Goal: Task Accomplishment & Management: Use online tool/utility

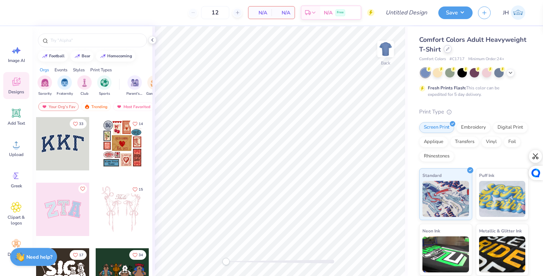
click at [449, 49] on icon at bounding box center [448, 49] width 4 height 4
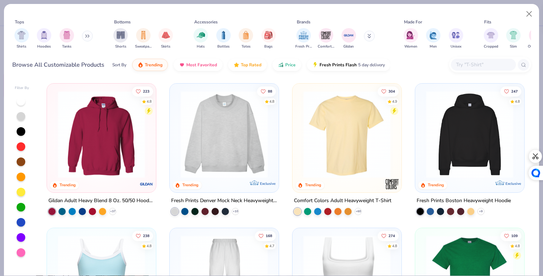
click at [478, 63] on input "text" at bounding box center [483, 65] width 56 height 8
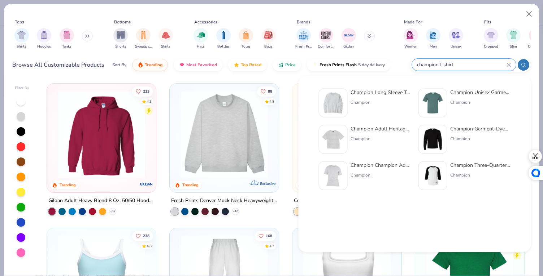
type input "champion t shirt"
click at [388, 128] on div "Champion Adult Heritage Jersey T-Shirt" at bounding box center [380, 129] width 61 height 8
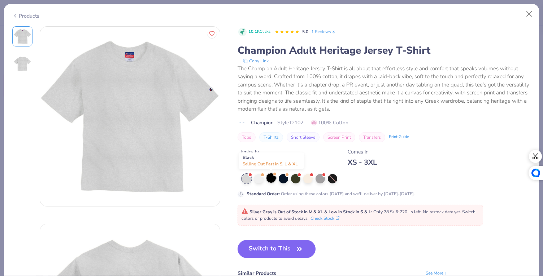
click at [273, 179] on div at bounding box center [270, 178] width 9 height 9
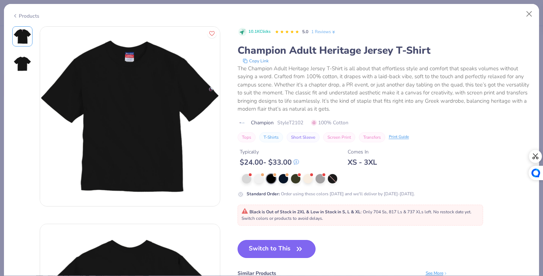
click at [276, 245] on button "Switch to This" at bounding box center [276, 249] width 78 height 18
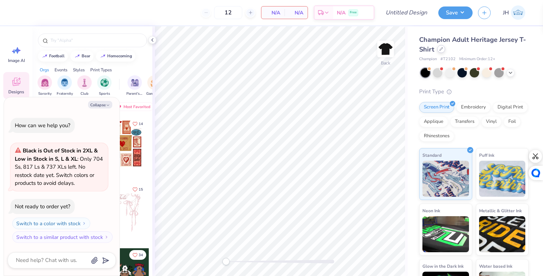
click at [443, 48] on icon at bounding box center [441, 49] width 4 height 4
type textarea "x"
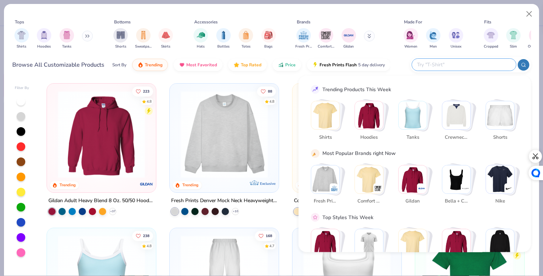
click at [466, 63] on input "text" at bounding box center [463, 65] width 95 height 8
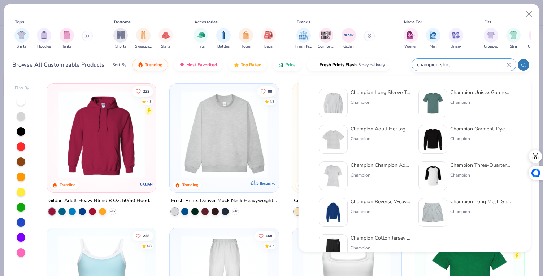
type input "champion shirt"
click at [380, 162] on div "Champion Champion Adult 6 oz. Short-Sleeve T-Shirt" at bounding box center [380, 166] width 61 height 8
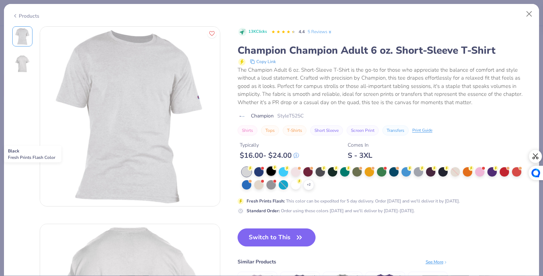
click at [271, 170] on div at bounding box center [270, 171] width 9 height 9
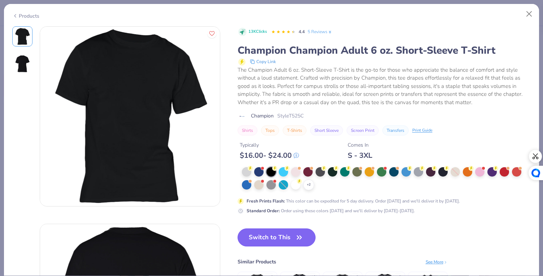
click at [275, 241] on button "Switch to This" at bounding box center [276, 238] width 78 height 18
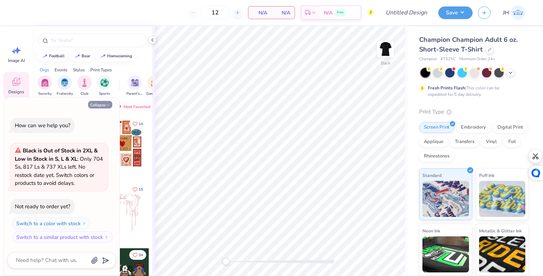
click at [109, 106] on icon "button" at bounding box center [108, 105] width 4 height 4
type textarea "x"
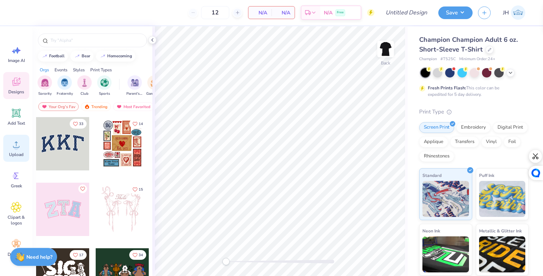
click at [13, 151] on div "Upload" at bounding box center [16, 148] width 26 height 27
click at [10, 156] on span "Upload" at bounding box center [16, 155] width 14 height 6
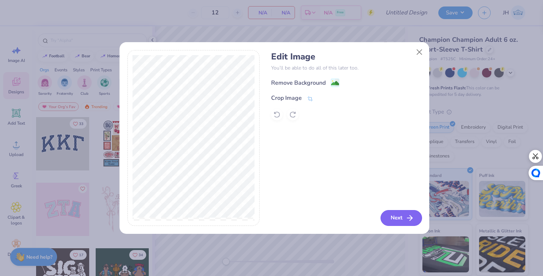
click at [416, 223] on button "Next" at bounding box center [400, 218] width 41 height 16
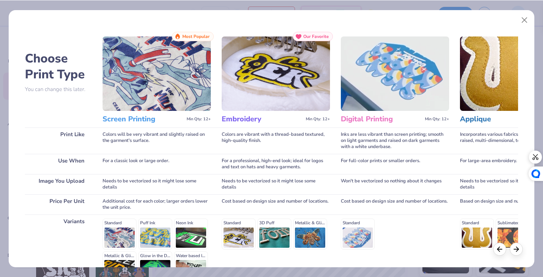
scroll to position [83, 0]
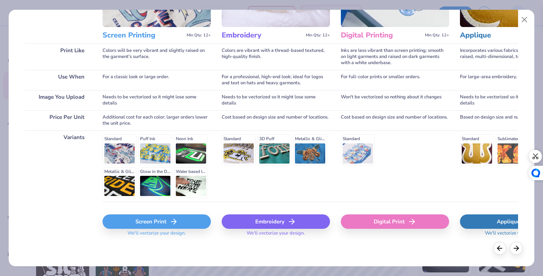
click at [169, 218] on icon at bounding box center [173, 222] width 9 height 9
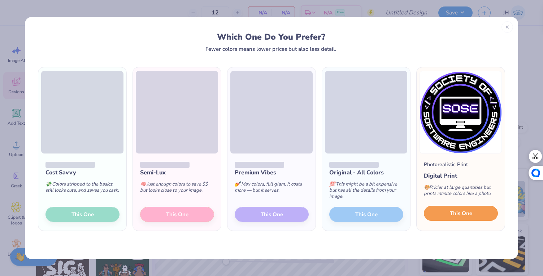
click at [447, 216] on button "This One" at bounding box center [461, 213] width 74 height 15
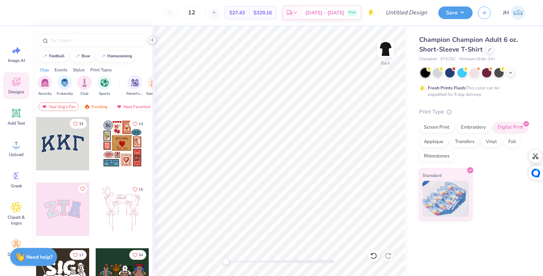
click at [153, 40] on icon at bounding box center [152, 40] width 6 height 6
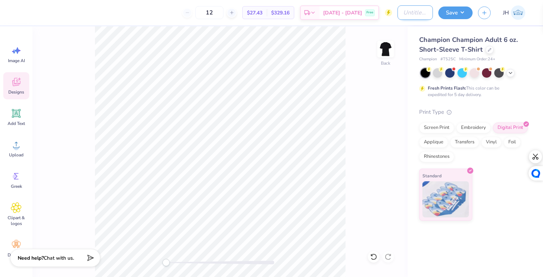
click at [409, 10] on input "Design Title" at bounding box center [414, 12] width 35 height 14
type input "SOSE circle desgin"
click at [452, 14] on button "Save" at bounding box center [455, 11] width 34 height 13
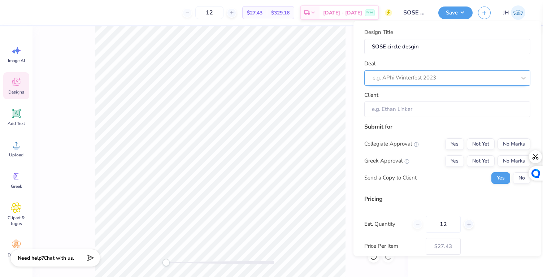
click at [423, 77] on div at bounding box center [444, 78] width 144 height 10
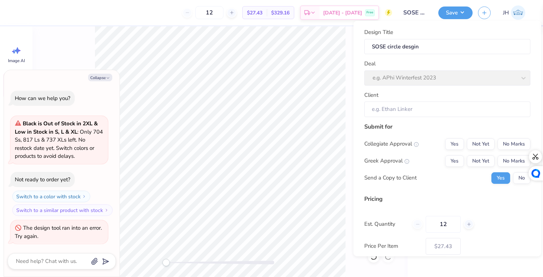
click at [431, 79] on div "Deal e.g. APhi Winterfest 2023" at bounding box center [447, 73] width 166 height 26
click at [102, 75] on button "Collapse" at bounding box center [100, 78] width 24 height 8
type textarea "x"
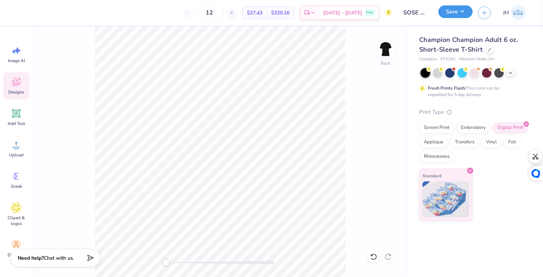
click at [457, 7] on button "Save" at bounding box center [455, 11] width 34 height 13
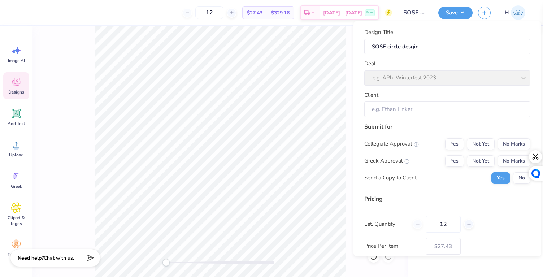
click at [434, 73] on div "Deal e.g. APhi Winterfest 2023" at bounding box center [447, 73] width 166 height 26
click at [415, 97] on div "Client" at bounding box center [447, 104] width 166 height 26
click at [411, 107] on input "Client" at bounding box center [447, 109] width 166 height 16
click at [430, 43] on input "SOSE circle desgin" at bounding box center [447, 47] width 166 height 16
click at [504, 145] on button "No Marks" at bounding box center [513, 144] width 33 height 12
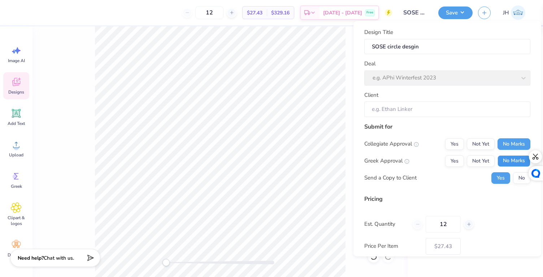
click at [502, 156] on button "No Marks" at bounding box center [513, 161] width 33 height 12
type input "$27.43"
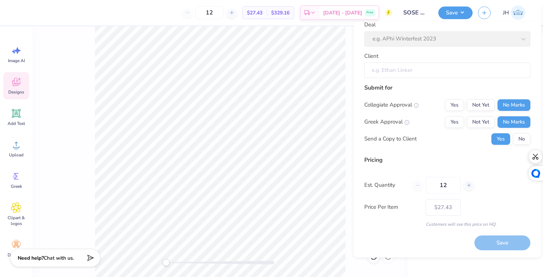
click at [438, 68] on input "Client" at bounding box center [447, 71] width 166 height 16
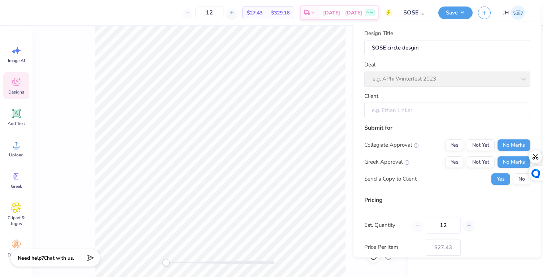
click at [426, 84] on div "Deal e.g. APhi Winterfest 2023" at bounding box center [447, 74] width 166 height 26
click at [422, 55] on div "Design Title SOSE circle desgin Deal e.g. APhi Winterfest 2023 Client" at bounding box center [447, 73] width 166 height 89
click at [422, 50] on input "SOSE circle desgin" at bounding box center [447, 48] width 166 height 16
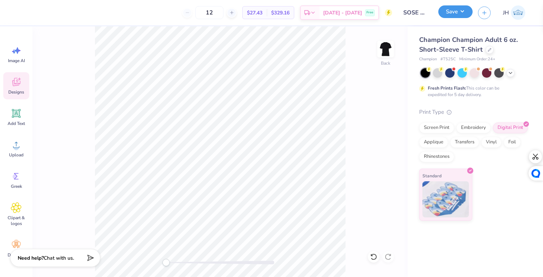
click at [448, 16] on button "Save" at bounding box center [455, 11] width 34 height 13
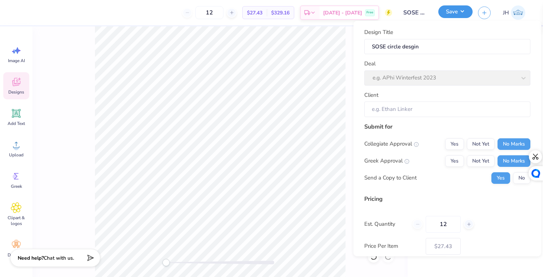
click at [451, 15] on button "Save" at bounding box center [455, 11] width 34 height 13
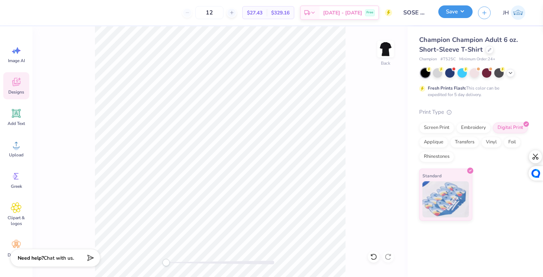
click at [458, 16] on button "Save" at bounding box center [455, 11] width 34 height 13
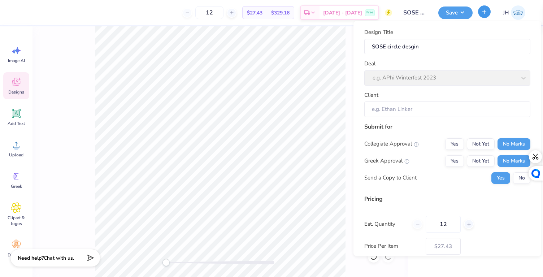
click at [481, 13] on button "button" at bounding box center [484, 11] width 13 height 13
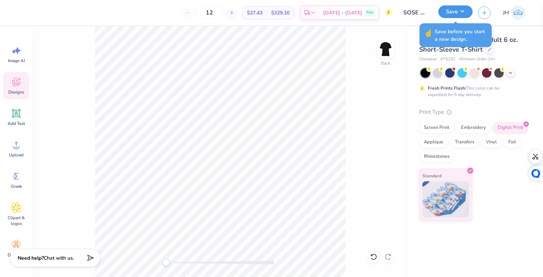
click at [470, 12] on button "Save" at bounding box center [455, 11] width 34 height 13
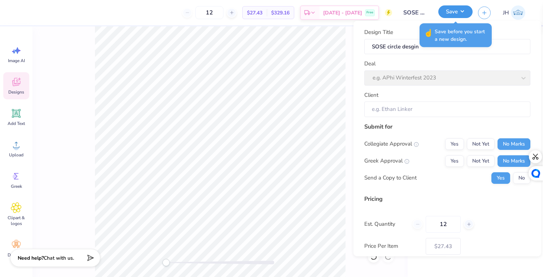
click at [470, 12] on button "Save" at bounding box center [455, 11] width 34 height 13
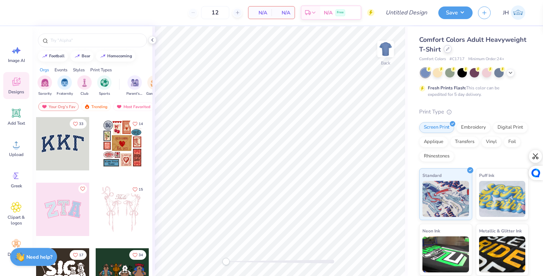
click at [451, 51] on div at bounding box center [447, 49] width 8 height 8
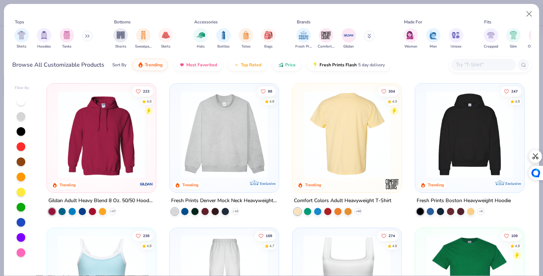
click at [299, 135] on img at bounding box center [252, 134] width 95 height 87
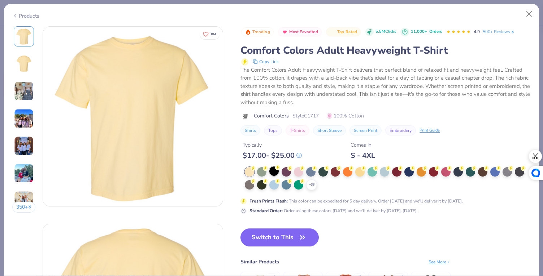
click at [273, 174] on div at bounding box center [273, 171] width 9 height 9
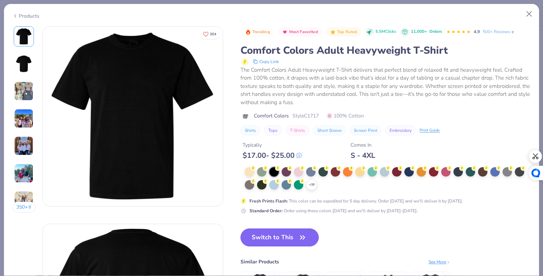
click at [285, 232] on button "Switch to This" at bounding box center [279, 238] width 78 height 18
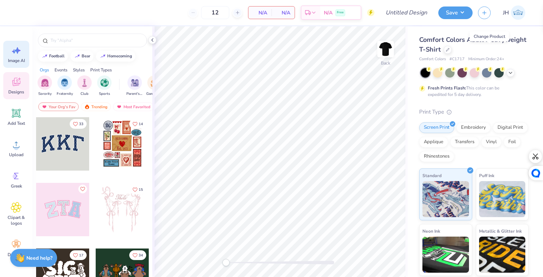
click at [19, 54] on icon at bounding box center [16, 50] width 11 height 11
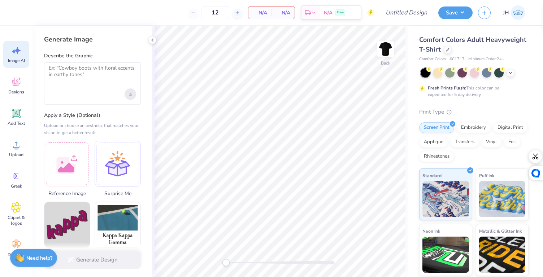
click at [132, 94] on div "Upload image" at bounding box center [130, 94] width 12 height 12
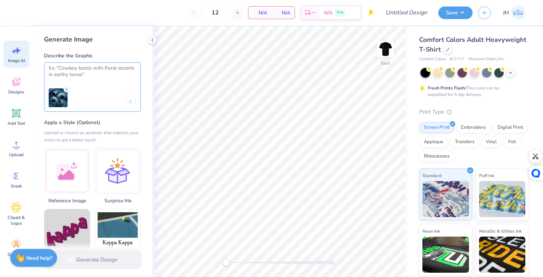
click at [80, 69] on textarea at bounding box center [92, 74] width 87 height 18
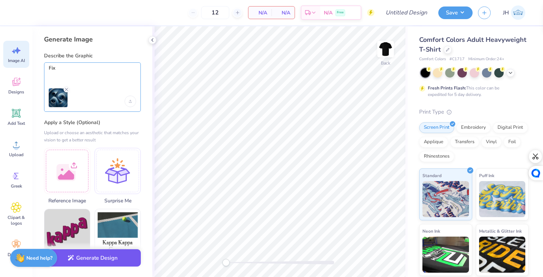
type textarea "Fix"
click at [85, 260] on button "Generate Design" at bounding box center [92, 258] width 97 height 18
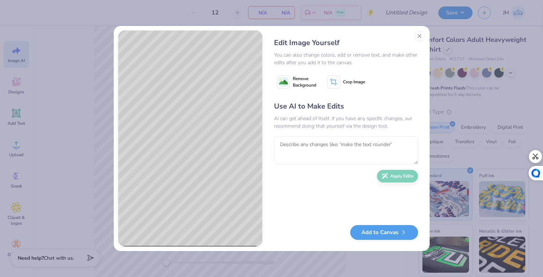
click at [419, 30] on div "Edit Image Yourself You can also change colors, add or remove text, and make ot…" at bounding box center [272, 138] width 316 height 225
click at [419, 32] on button "Close" at bounding box center [419, 36] width 12 height 12
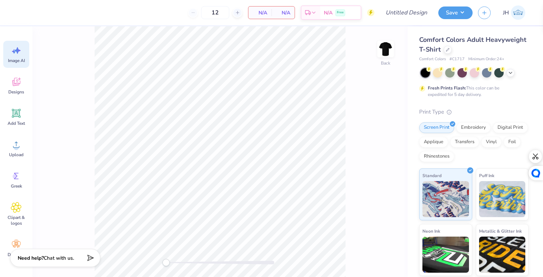
scroll to position [0, 16]
click at [19, 58] on span "Image AI" at bounding box center [16, 61] width 17 height 6
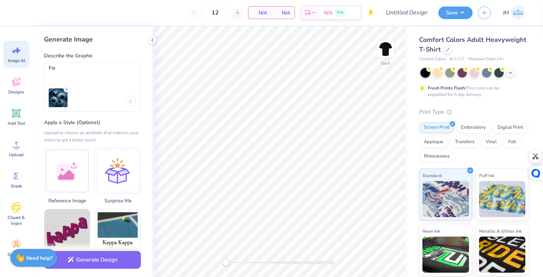
scroll to position [0, 0]
click at [67, 89] on icon "Remove uploaded image" at bounding box center [66, 90] width 6 height 6
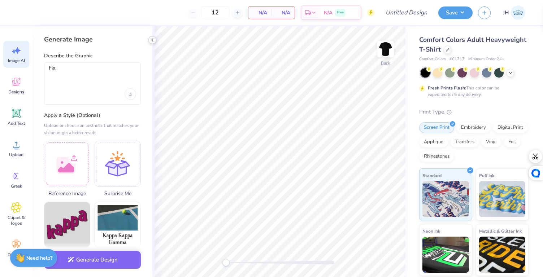
click at [155, 39] on icon at bounding box center [152, 40] width 6 height 6
